Goal: Task Accomplishment & Management: Manage account settings

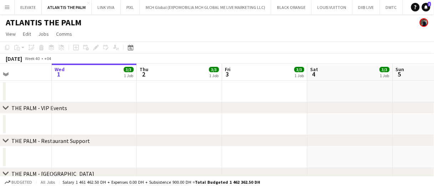
click at [320, 104] on div "chevron-right THE PALM - VIP Events" at bounding box center [217, 107] width 434 height 11
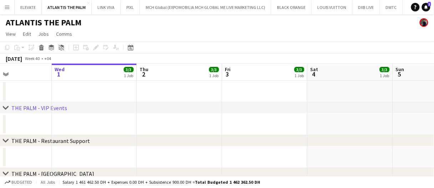
click at [320, 104] on div "chevron-right THE PALM - VIP Events" at bounding box center [217, 107] width 434 height 11
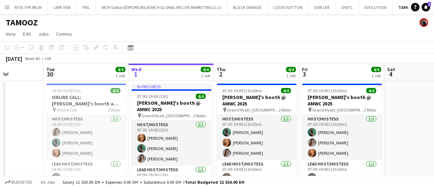
scroll to position [0, 212]
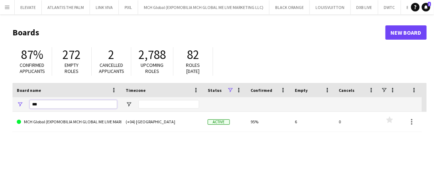
drag, startPoint x: 45, startPoint y: 105, endPoint x: 0, endPoint y: 103, distance: 45.0
click at [0, 103] on main "Boards New Board 87% Confirmed applicants 272 Empty roles 2 Cancelled applicant…" at bounding box center [217, 143] width 434 height 258
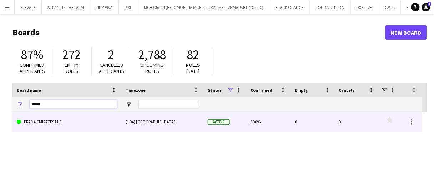
type input "*****"
click at [37, 121] on link "PRADA EMIRATES LLC" at bounding box center [67, 122] width 100 height 20
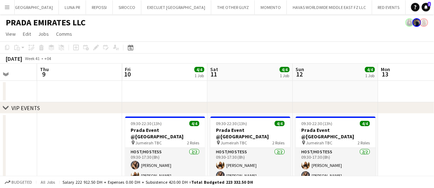
scroll to position [0, 222]
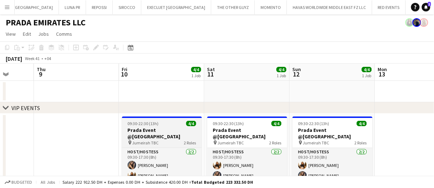
click at [153, 125] on span "09:30-22:30 (13h)" at bounding box center [143, 123] width 31 height 5
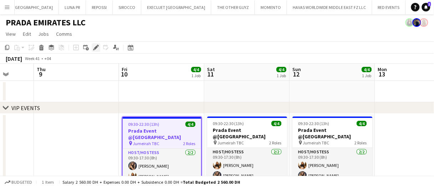
click at [95, 46] on icon "Edit" at bounding box center [96, 48] width 6 height 6
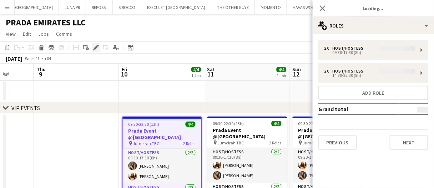
type input "**********"
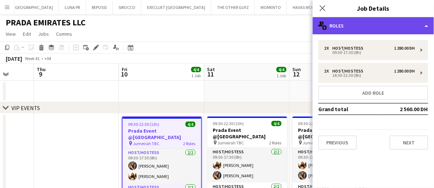
click at [345, 22] on div "multiple-users-add Roles" at bounding box center [373, 25] width 121 height 17
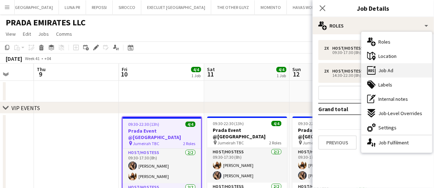
click at [414, 71] on div "ads-window Job Ad" at bounding box center [397, 70] width 71 height 14
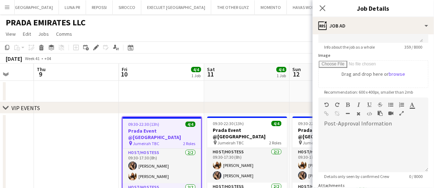
scroll to position [101, 0]
click at [177, 92] on app-date-cell at bounding box center [161, 91] width 85 height 21
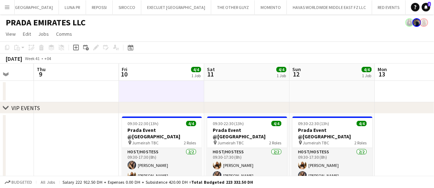
click at [177, 92] on app-date-cell at bounding box center [161, 91] width 85 height 21
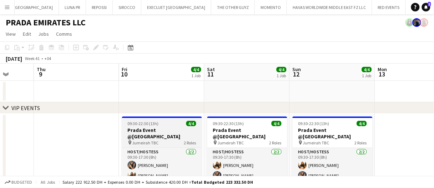
click at [156, 122] on span "09:30-22:30 (13h)" at bounding box center [143, 123] width 31 height 5
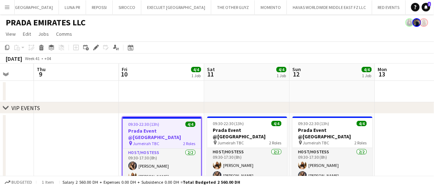
drag, startPoint x: 98, startPoint y: 45, endPoint x: 107, endPoint y: 47, distance: 9.3
click at [98, 45] on icon at bounding box center [98, 46] width 2 height 2
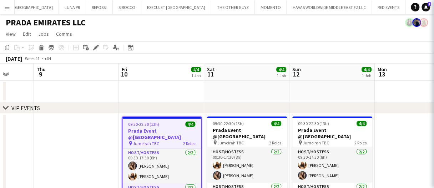
type input "**********"
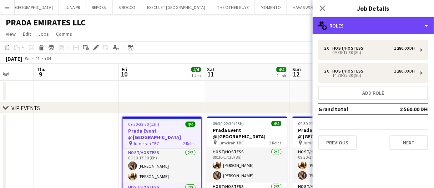
drag, startPoint x: 372, startPoint y: 27, endPoint x: 375, endPoint y: 37, distance: 10.3
click at [372, 27] on div "multiple-users-add Roles" at bounding box center [373, 25] width 121 height 17
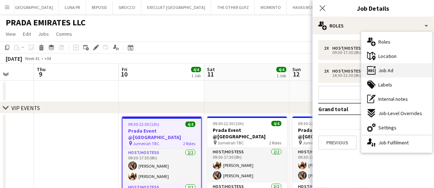
click at [396, 70] on div "ads-window Job Ad" at bounding box center [397, 70] width 71 height 14
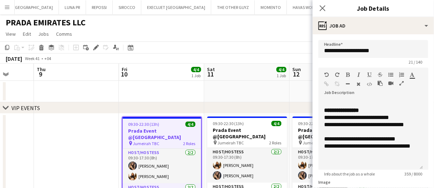
scroll to position [77, 0]
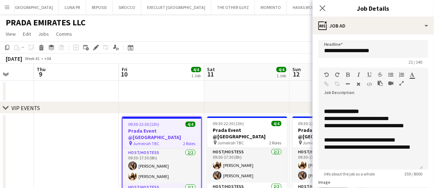
drag, startPoint x: 417, startPoint y: 146, endPoint x: 410, endPoint y: 182, distance: 36.3
click at [410, 176] on app-form-group "**********" at bounding box center [374, 121] width 110 height 109
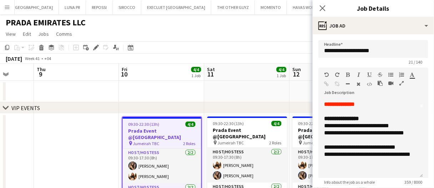
click at [181, 95] on app-date-cell at bounding box center [161, 91] width 85 height 21
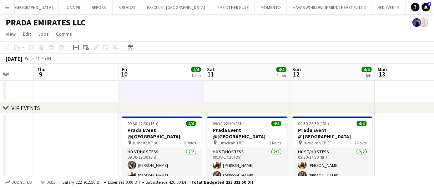
drag, startPoint x: 181, startPoint y: 94, endPoint x: 188, endPoint y: 109, distance: 15.8
click at [181, 94] on app-date-cell at bounding box center [161, 91] width 85 height 21
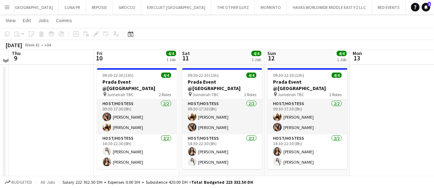
scroll to position [43, 0]
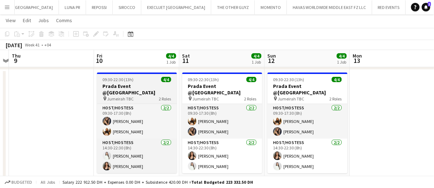
click at [161, 75] on app-job-card "09:30-22:30 (13h) 4/4 Prada Event @Jumeirah pin Jumeirah TBC 2 Roles Host/Hoste…" at bounding box center [137, 122] width 80 height 101
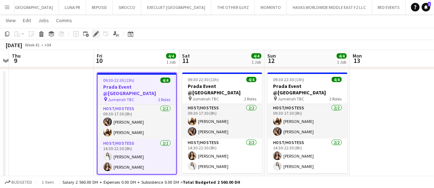
click at [96, 34] on icon at bounding box center [96, 34] width 4 height 4
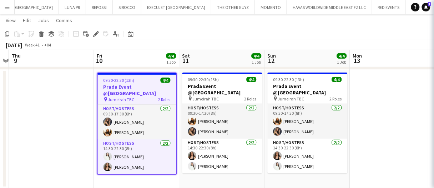
type input "**********"
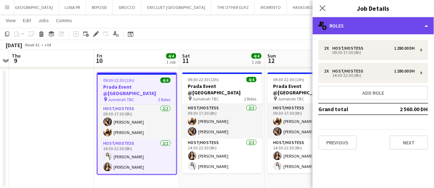
click at [365, 22] on div "multiple-users-add Roles" at bounding box center [373, 25] width 121 height 17
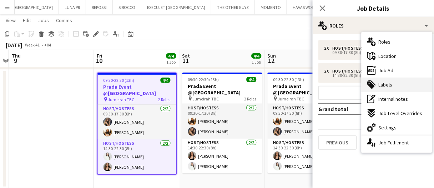
click at [386, 77] on div "tags-double Labels" at bounding box center [397, 84] width 71 height 14
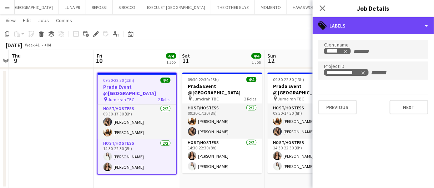
drag, startPoint x: 349, startPoint y: 27, endPoint x: 377, endPoint y: 62, distance: 45.5
click at [349, 27] on div "tags-double Labels" at bounding box center [373, 25] width 121 height 17
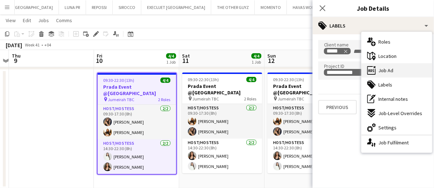
click at [382, 71] on span "Job Ad" at bounding box center [386, 70] width 15 height 6
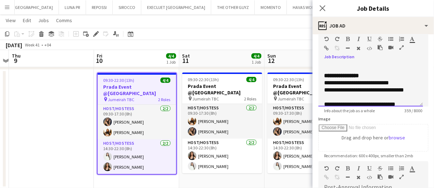
scroll to position [27, 0]
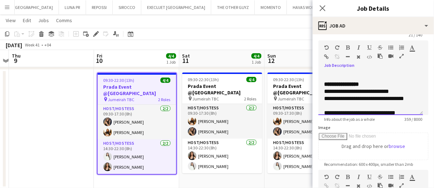
drag, startPoint x: 325, startPoint y: 98, endPoint x: 338, endPoint y: 103, distance: 13.9
click at [335, 104] on div "**********" at bounding box center [370, 91] width 93 height 93
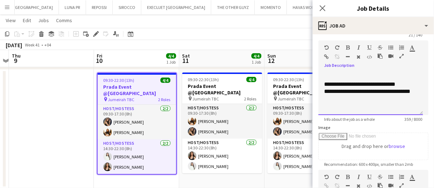
click at [349, 97] on div "**********" at bounding box center [368, 95] width 88 height 14
copy div "**********"
click at [90, 103] on app-date-cell at bounding box center [51, 129] width 85 height 119
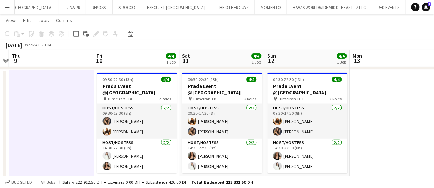
click at [85, 107] on app-date-cell at bounding box center [51, 129] width 85 height 119
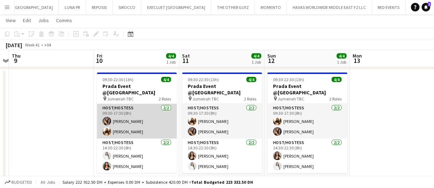
drag, startPoint x: 150, startPoint y: 116, endPoint x: 142, endPoint y: 109, distance: 10.4
click at [150, 116] on app-card-role "Host/Hostess 2/2 09:30-17:30 (8h) Juliya Chumachova Pamela Naddy" at bounding box center [137, 121] width 80 height 35
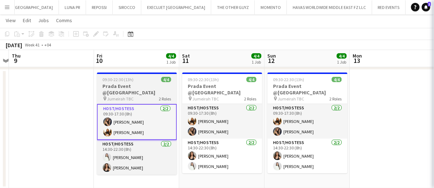
click at [136, 95] on app-job-card "09:30-22:30 (13h) 4/4 Prada Event @Jumeirah pin Jumeirah TBC 2 Roles Host/Hoste…" at bounding box center [137, 123] width 80 height 102
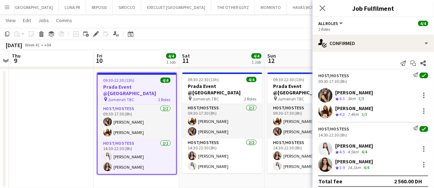
click at [386, 94] on div "Juliya Chumachova Crew rating 4.3 3km 3/3" at bounding box center [373, 95] width 121 height 14
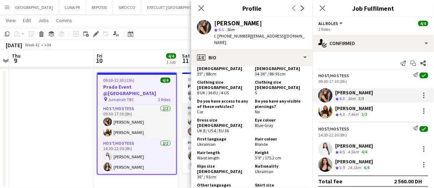
scroll to position [357, 0]
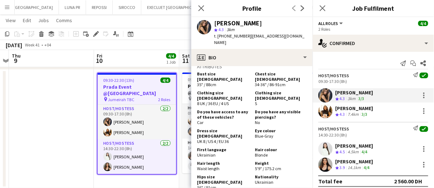
drag, startPoint x: 237, startPoint y: 111, endPoint x: 198, endPoint y: 113, distance: 38.6
click at [198, 128] on div "Dress size FEMALE UK 8 / US 4 / EU 36" at bounding box center [224, 136] width 55 height 16
copy span "UK 8 / US 4 / EU 36"
click at [341, 119] on app-confirmed-crew "Host/Hostess Send notification check 09:30-17:30 (8h) Juliya Chumachova Crew ra…" at bounding box center [373, 129] width 121 height 114
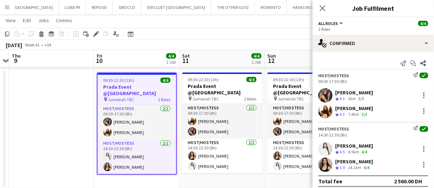
click at [341, 111] on span "4.3" at bounding box center [342, 113] width 5 height 5
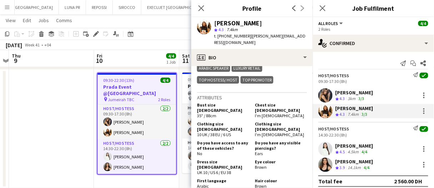
scroll to position [393, 0]
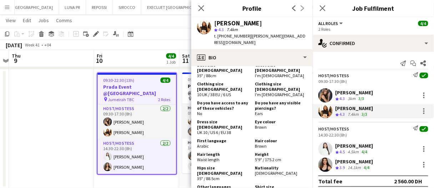
drag, startPoint x: 334, startPoint y: 151, endPoint x: 317, endPoint y: 147, distance: 17.6
click at [334, 151] on div "Luna Cafieiro Crew rating 4.5 4.5km 4/4" at bounding box center [373, 149] width 121 height 14
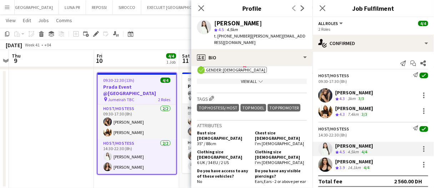
scroll to position [357, 0]
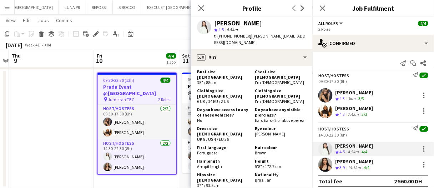
click at [357, 100] on div "3km" at bounding box center [352, 99] width 11 height 6
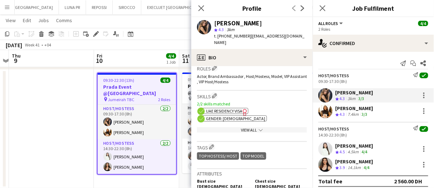
scroll to position [321, 0]
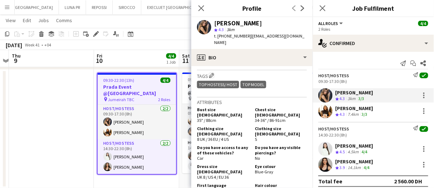
click at [338, 121] on app-confirmed-crew "Host/Hostess Send notification check 09:30-17:30 (8h) Juliya Chumachova Crew ra…" at bounding box center [373, 129] width 121 height 114
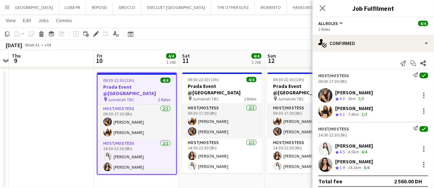
click at [341, 116] on span "4.3" at bounding box center [342, 113] width 5 height 5
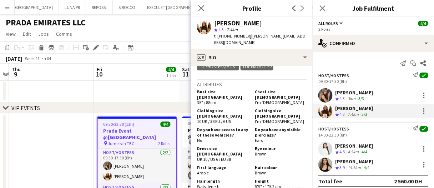
scroll to position [357, 0]
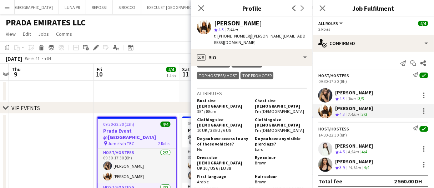
click at [341, 101] on span "4.3" at bounding box center [342, 98] width 5 height 5
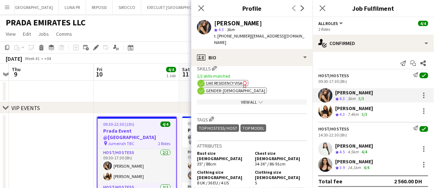
scroll to position [286, 0]
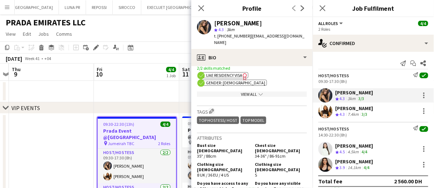
drag, startPoint x: 334, startPoint y: 115, endPoint x: 325, endPoint y: 115, distance: 8.2
click at [334, 115] on div "Pamela Naddy Crew rating 4.3 7.4km 3/3" at bounding box center [373, 111] width 121 height 14
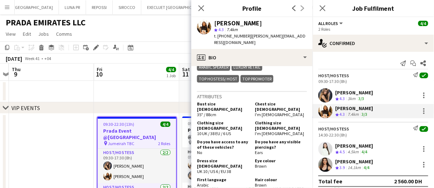
scroll to position [357, 0]
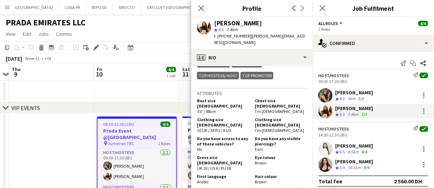
drag, startPoint x: 238, startPoint y: 137, endPoint x: 195, endPoint y: 138, distance: 42.9
click at [195, 138] on app-crew-profile-bio "chevron-left chevron-right Open photos pop-in Gender Female Birthday 16-02-1998…" at bounding box center [251, 127] width 121 height 122
copy span "UK 10 / US 6 / EU 38"
click at [352, 149] on div "4.5km" at bounding box center [354, 152] width 14 height 6
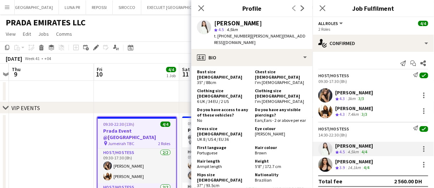
drag, startPoint x: 239, startPoint y: 129, endPoint x: 196, endPoint y: 126, distance: 42.2
click at [196, 126] on app-crew-profile-bio "chevron-left chevron-right Open photos pop-in Gender Female Birthday 30-04-1999…" at bounding box center [251, 127] width 121 height 122
copy span "UK 8 / US 4 / EU 36"
click at [355, 164] on div "Olha Dudnik" at bounding box center [355, 161] width 38 height 6
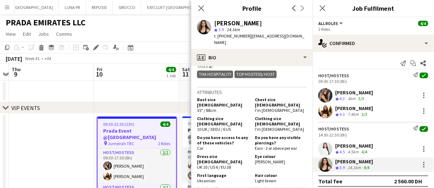
drag, startPoint x: 237, startPoint y: 142, endPoint x: 196, endPoint y: 144, distance: 41.1
click at [196, 144] on app-crew-profile-bio "chevron-left chevron-right Open photos pop-in Gender Female Birthday 02-06-1996…" at bounding box center [251, 127] width 121 height 122
copy span "UK 10 / US 6 / EU 38"
click at [358, 94] on div "Juliya Chumachova" at bounding box center [355, 92] width 38 height 6
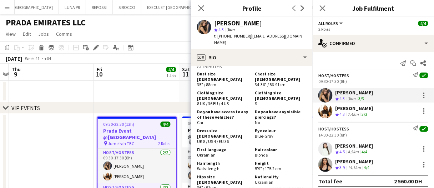
scroll to position [393, 0]
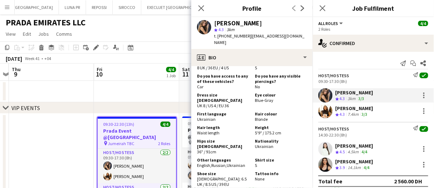
click at [353, 112] on div "7.4km" at bounding box center [354, 114] width 14 height 6
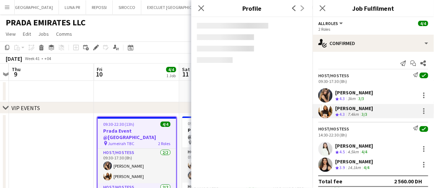
click at [356, 95] on div "Juliya Chumachova" at bounding box center [355, 92] width 38 height 6
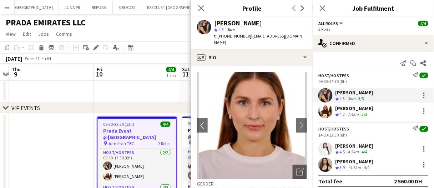
drag, startPoint x: 353, startPoint y: 110, endPoint x: 347, endPoint y: 111, distance: 5.8
click at [353, 110] on div "Pamela Naddy" at bounding box center [355, 108] width 38 height 6
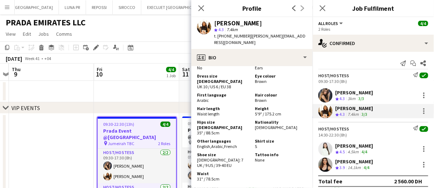
scroll to position [429, 0]
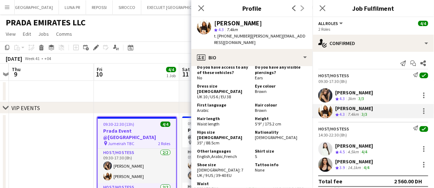
click at [285, 162] on div "Tattoo info None" at bounding box center [279, 170] width 55 height 16
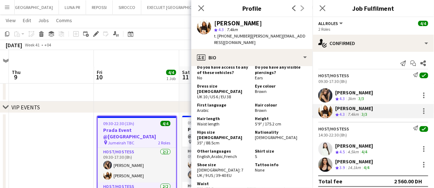
scroll to position [36, 0]
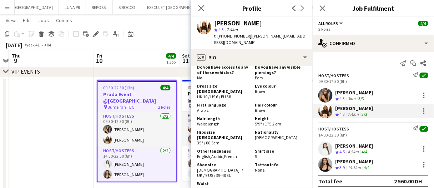
click at [359, 144] on div "Luna Cafieiro" at bounding box center [355, 145] width 38 height 6
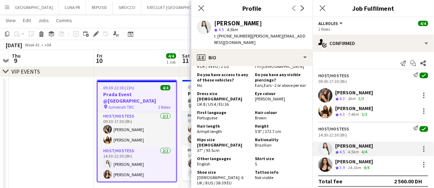
scroll to position [393, 0]
click at [373, 158] on div "Olha Dudnik Crew rating 3.9 14.1km 4/4" at bounding box center [373, 164] width 121 height 14
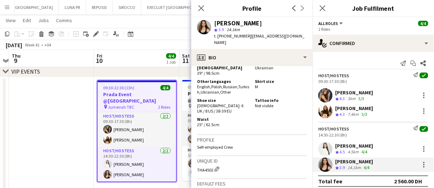
scroll to position [464, 0]
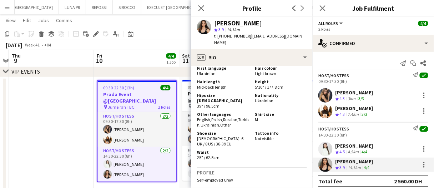
click at [347, 89] on div "Juliya Chumachova" at bounding box center [355, 92] width 38 height 6
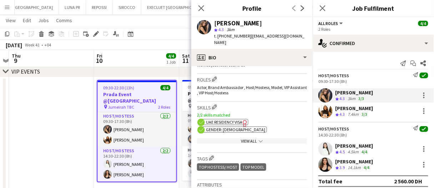
scroll to position [239, 0]
click at [345, 108] on div "Pamela Naddy" at bounding box center [355, 108] width 38 height 6
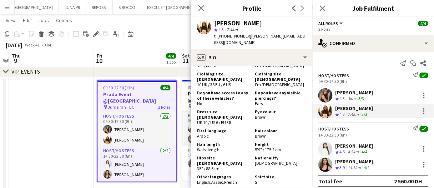
scroll to position [403, 0]
click at [357, 144] on div "Luna Cafieiro" at bounding box center [355, 145] width 38 height 6
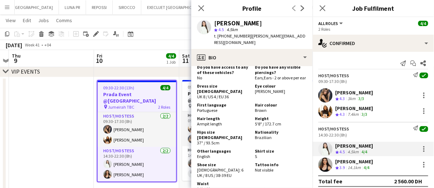
scroll to position [411, 0]
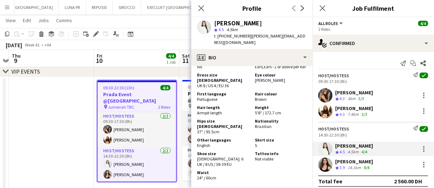
click at [345, 168] on span "3.9" at bounding box center [342, 167] width 5 height 5
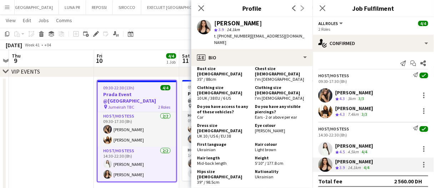
scroll to position [387, 0]
click at [342, 142] on div "Luna Cafieiro" at bounding box center [355, 145] width 38 height 6
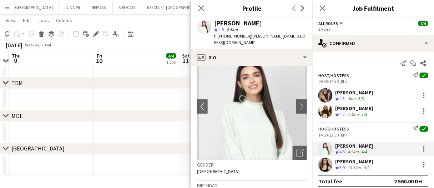
scroll to position [0, 0]
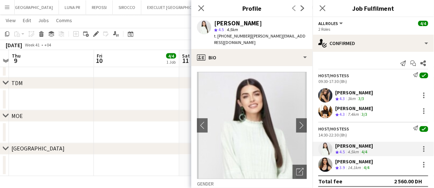
click at [302, 164] on app-crew-profile-bio "chevron-left chevron-right Open photos pop-in Gender Female Birthday 30-04-1999…" at bounding box center [251, 127] width 121 height 122
click at [296, 168] on icon "Open photos pop-in" at bounding box center [299, 171] width 7 height 7
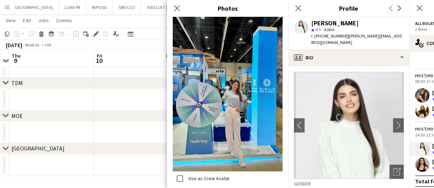
scroll to position [312, 0]
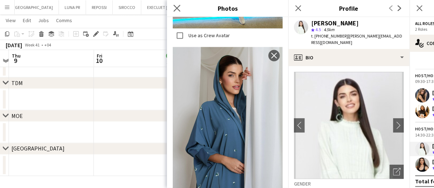
click at [175, 4] on app-icon "Close pop-in" at bounding box center [177, 8] width 10 height 10
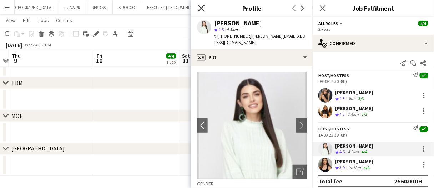
click at [204, 6] on icon "Close pop-in" at bounding box center [201, 8] width 7 height 7
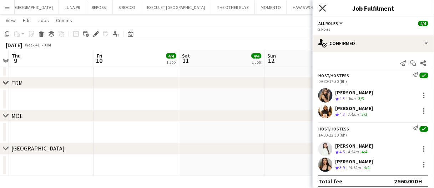
click at [326, 8] on icon "Close pop-in" at bounding box center [322, 8] width 7 height 7
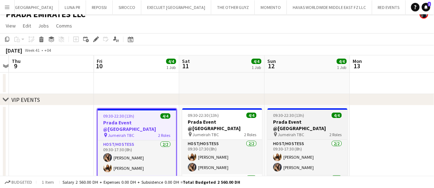
scroll to position [44, 0]
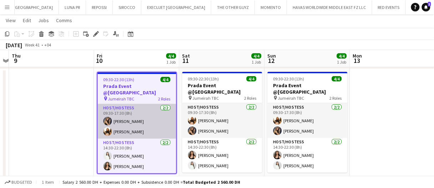
click at [158, 117] on app-card-role "Host/Hostess 2/2 09:30-17:30 (8h) Juliya Chumachova Pamela Naddy" at bounding box center [137, 121] width 79 height 35
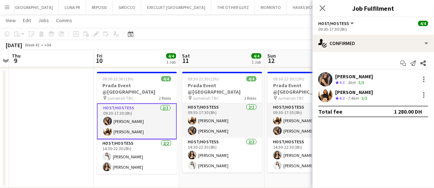
click at [346, 76] on div "Juliya Chumachova" at bounding box center [355, 76] width 38 height 6
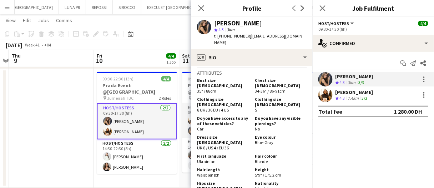
scroll to position [393, 0]
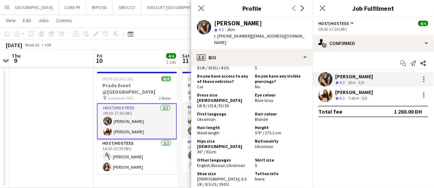
drag, startPoint x: 209, startPoint y: 150, endPoint x: 242, endPoint y: 146, distance: 33.1
click at [242, 171] on div "Shoe size Female: 6.5 UK / 8.5 US / 39 EU" at bounding box center [224, 179] width 55 height 16
copy span "39 EU"
click at [354, 93] on div "Pamela Naddy" at bounding box center [355, 92] width 38 height 6
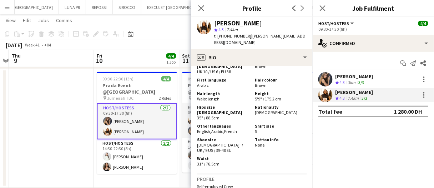
scroll to position [429, 0]
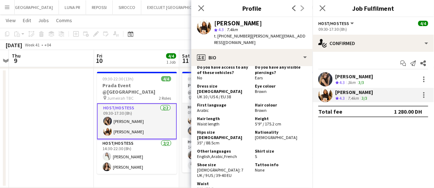
click at [245, 162] on div "Shoe size Female: 7 UK / 9 US / 39-40 EU" at bounding box center [224, 170] width 55 height 16
drag, startPoint x: 241, startPoint y: 136, endPoint x: 221, endPoint y: 141, distance: 20.0
click at [221, 162] on div "Shoe size Female: 7 UK / 9 US / 39-40 EU" at bounding box center [224, 170] width 55 height 16
copy span "40 EU"
drag, startPoint x: 154, startPoint y: 151, endPoint x: 180, endPoint y: 140, distance: 28.2
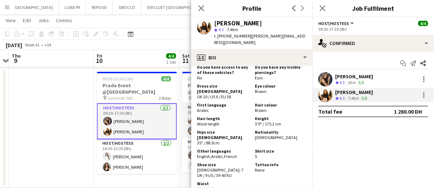
click at [154, 151] on app-card-role "Host/Hostess 2/2 14:30-22:30 (8h) Luna Cafieiro Olha Dudnik" at bounding box center [137, 156] width 80 height 35
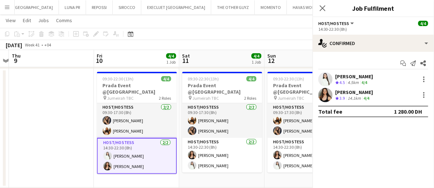
click at [354, 75] on div "Luna Cafieiro" at bounding box center [355, 76] width 38 height 6
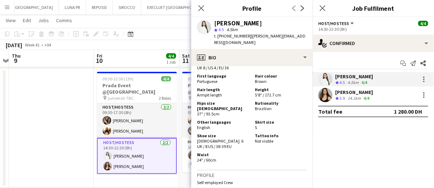
drag, startPoint x: 241, startPoint y: 124, endPoint x: 247, endPoint y: 129, distance: 7.8
click at [247, 133] on div "Shoe size Female: 6 UK / 8 US / 38-39 EU" at bounding box center [224, 141] width 55 height 16
copy span "39 EU"
click at [284, 152] on div "Waist 24" / 60cm" at bounding box center [252, 158] width 110 height 12
drag, startPoint x: 241, startPoint y: 125, endPoint x: 250, endPoint y: 129, distance: 9.7
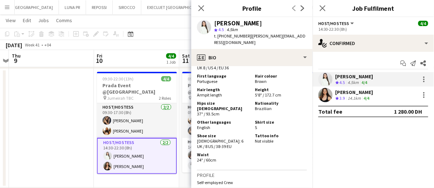
click at [250, 133] on div "Shoe size Female: 6 UK / 8 US / 38-39 EU Tattoo info Not visible" at bounding box center [252, 141] width 110 height 17
drag, startPoint x: 243, startPoint y: 133, endPoint x: 241, endPoint y: 127, distance: 6.1
click at [243, 133] on div "Bust size FEMALE 35" / 88cm Chest size MALE I'm female Clothing size FEMALE 6 U…" at bounding box center [252, 80] width 110 height 168
click at [241, 138] on span "Female: 6 UK / 8 US / 38-39 EU" at bounding box center [220, 143] width 46 height 11
click at [369, 99] on app-skills-label "4/4" at bounding box center [367, 97] width 6 height 5
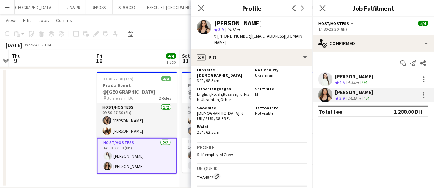
scroll to position [464, 0]
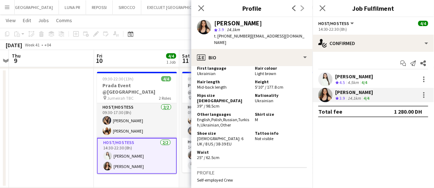
drag, startPoint x: 241, startPoint y: 109, endPoint x: 245, endPoint y: 114, distance: 6.9
click at [245, 130] on div "Shoe size Female: 6 UK / 8 US / 38-39 EU" at bounding box center [224, 138] width 55 height 16
copy span "39 EU"
